Goal: Information Seeking & Learning: Learn about a topic

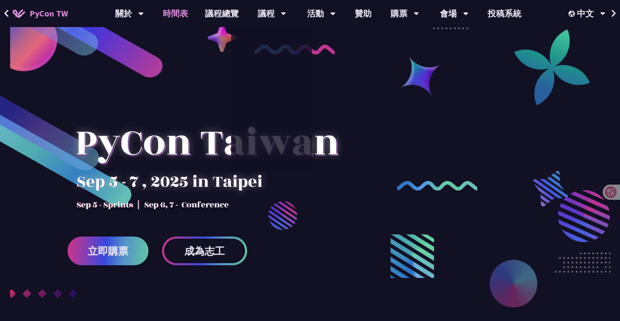
click at [184, 14] on link "時間表" at bounding box center [175, 13] width 42 height 27
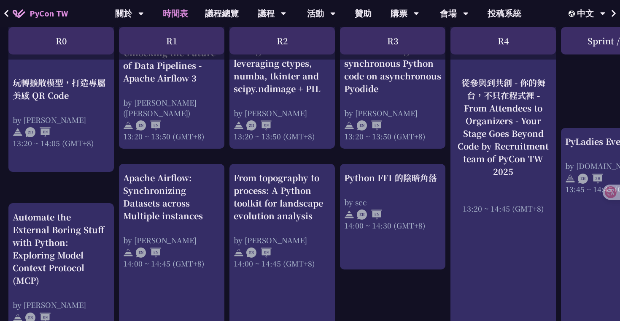
scroll to position [646, 0]
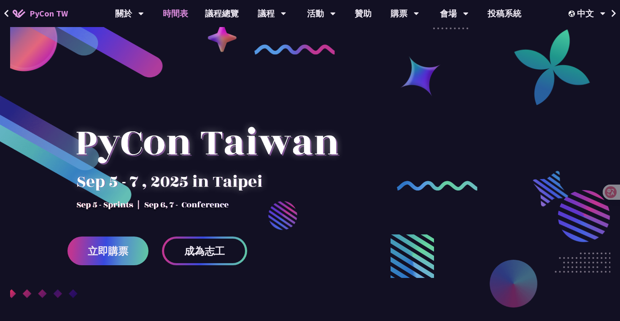
click at [176, 17] on link "時間表" at bounding box center [175, 13] width 42 height 27
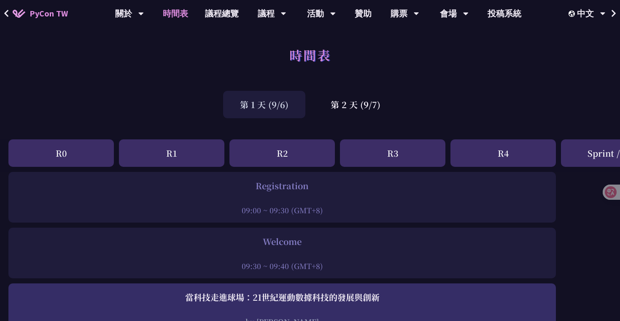
scroll to position [51, 0]
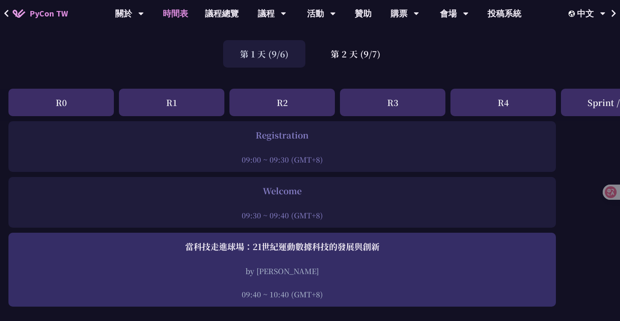
drag, startPoint x: 233, startPoint y: 216, endPoint x: 410, endPoint y: 216, distance: 176.4
click at [410, 216] on div "09:30 ~ 09:40 (GMT+8)" at bounding box center [282, 215] width 539 height 11
click at [183, 200] on div at bounding box center [282, 203] width 539 height 13
click at [347, 60] on div "第 2 天 (9/7)" at bounding box center [356, 53] width 84 height 27
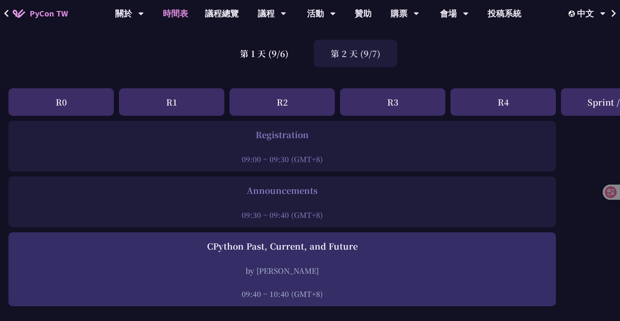
scroll to position [50, 0]
click at [54, 107] on div "R0" at bounding box center [60, 102] width 105 height 27
click at [268, 66] on div "第 1 天 (9/6)" at bounding box center [264, 54] width 82 height 27
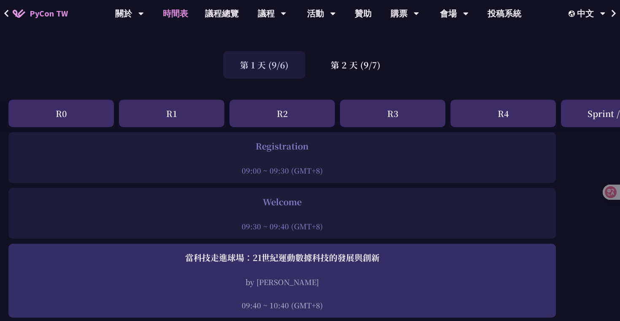
scroll to position [0, 0]
